Goal: Information Seeking & Learning: Find specific fact

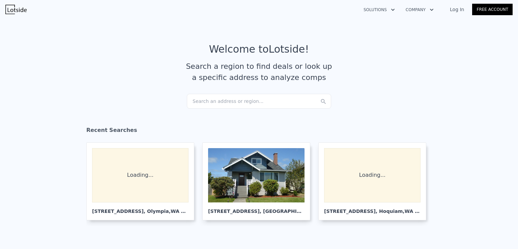
click at [228, 100] on div "Search an address or region..." at bounding box center [259, 101] width 144 height 15
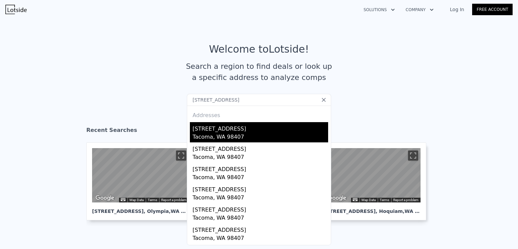
type input "[STREET_ADDRESS]"
click at [220, 131] on div "[STREET_ADDRESS]" at bounding box center [261, 127] width 136 height 11
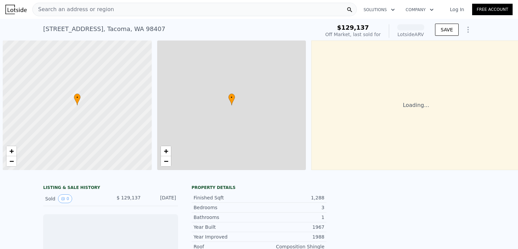
scroll to position [0, 3]
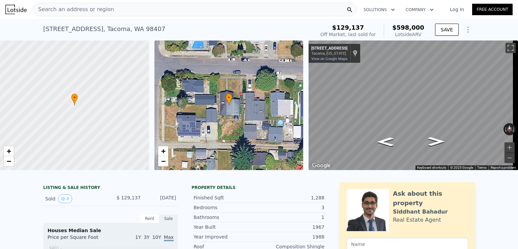
click at [408, 28] on span "$598,000" at bounding box center [409, 27] width 32 height 7
copy span "$598,000"
click at [404, 27] on span "$598,000" at bounding box center [409, 27] width 32 height 7
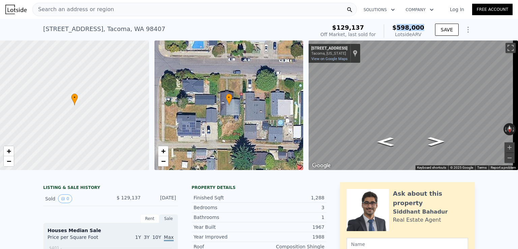
click at [404, 27] on span "$598,000" at bounding box center [409, 27] width 32 height 7
click at [101, 10] on span "Search an address or region" at bounding box center [73, 9] width 81 height 8
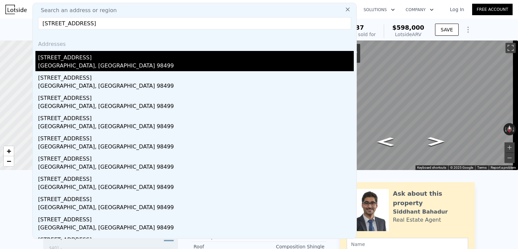
type input "[STREET_ADDRESS]"
click at [89, 57] on div "[STREET_ADDRESS]" at bounding box center [196, 56] width 316 height 11
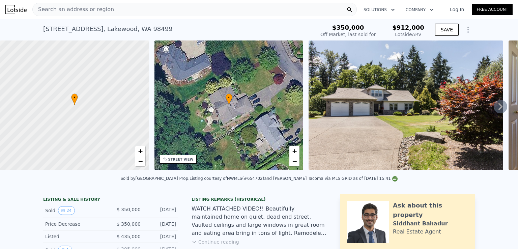
click at [408, 29] on span "$912,000" at bounding box center [409, 27] width 32 height 7
copy span "$912,000"
